Goal: Check status: Check status

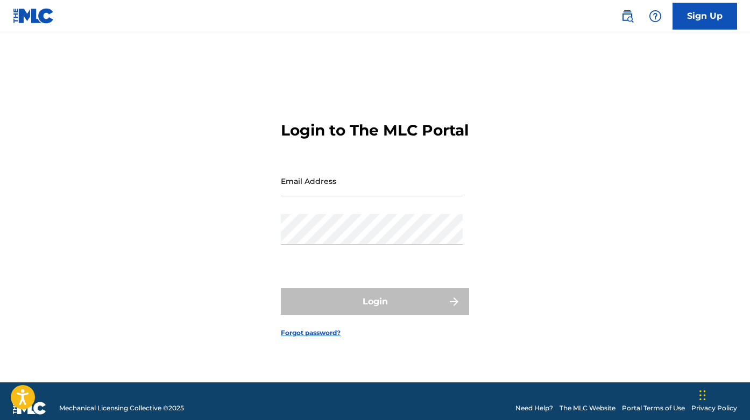
click at [335, 180] on input "Email Address" at bounding box center [372, 181] width 182 height 31
type input "[EMAIL_ADDRESS][DOMAIN_NAME]"
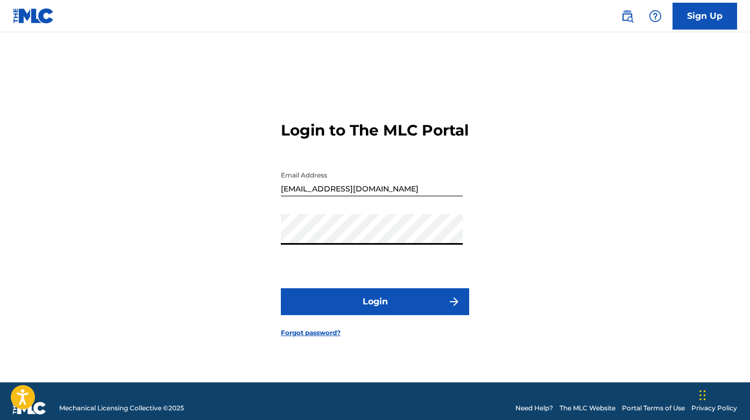
click at [366, 311] on button "Login" at bounding box center [375, 301] width 188 height 27
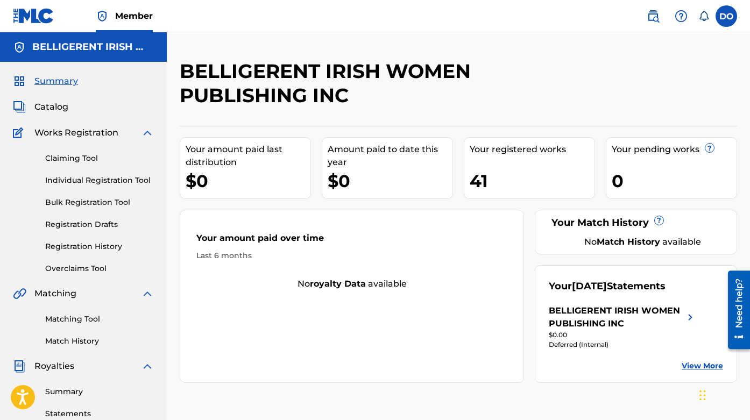
click at [94, 247] on link "Registration History" at bounding box center [99, 246] width 109 height 11
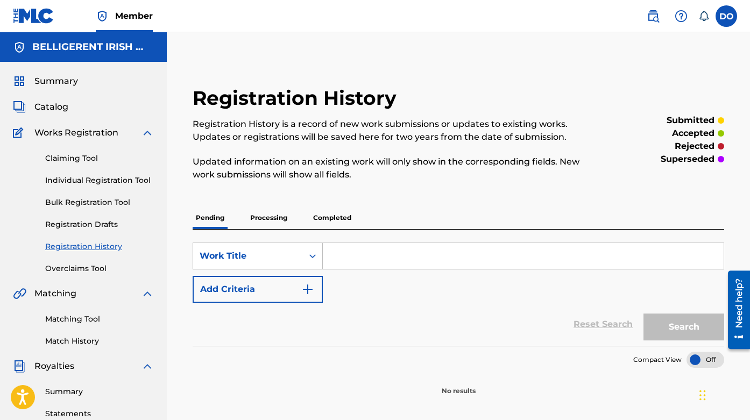
scroll to position [53, 0]
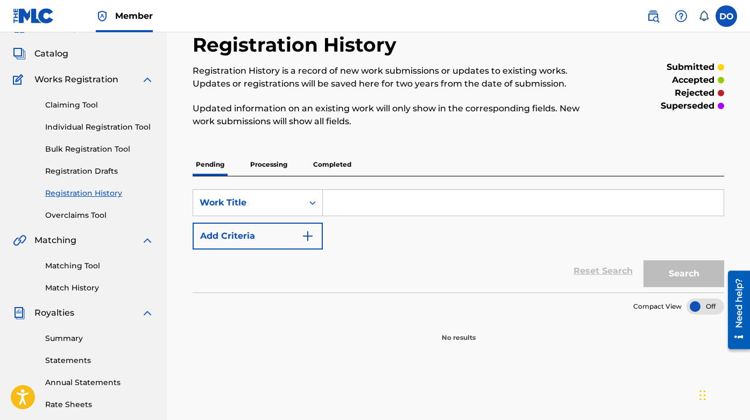
click at [264, 167] on p "Processing" at bounding box center [269, 164] width 44 height 23
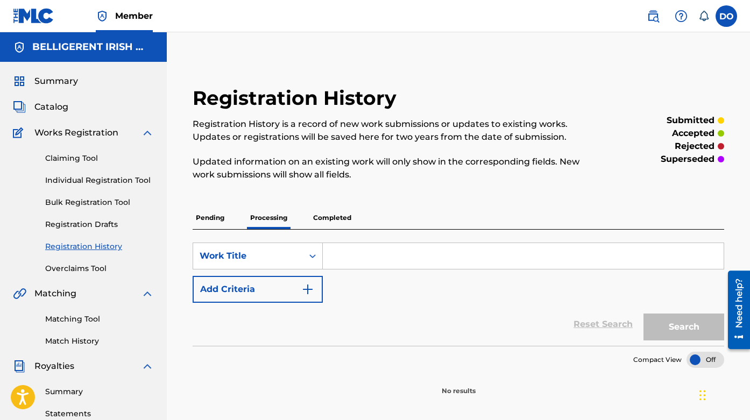
click at [322, 212] on p "Completed" at bounding box center [332, 218] width 45 height 23
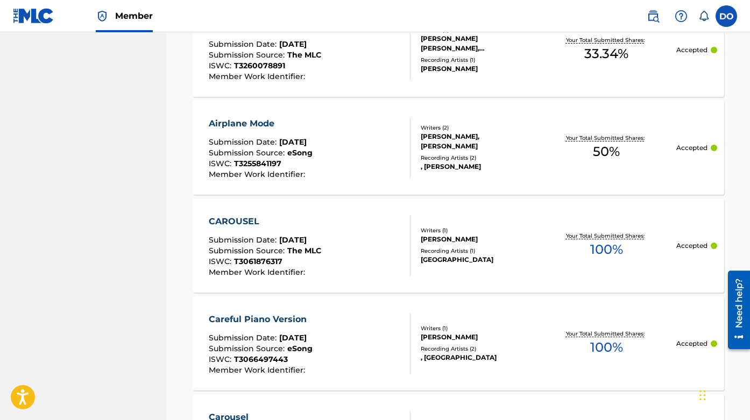
scroll to position [709, 0]
click at [339, 172] on div "Airplane Mode Submission Date : [DATE] Submission Source : eSong ISWC : T325584…" at bounding box center [310, 147] width 202 height 61
